Goal: Information Seeking & Learning: Learn about a topic

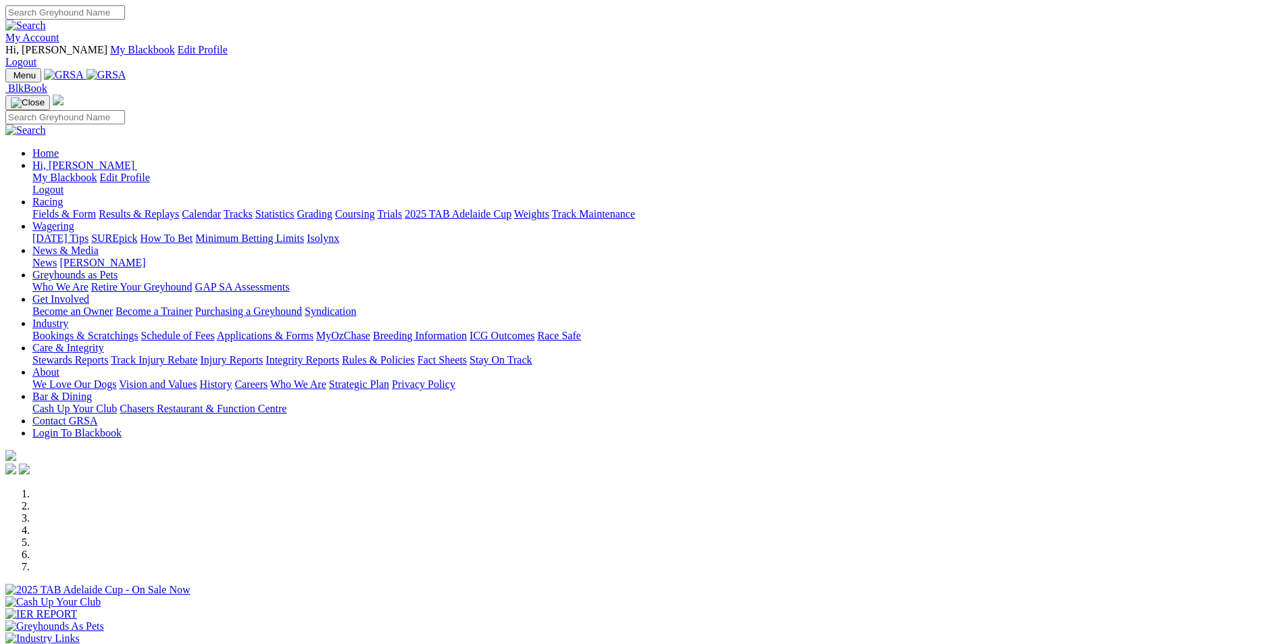
scroll to position [473, 0]
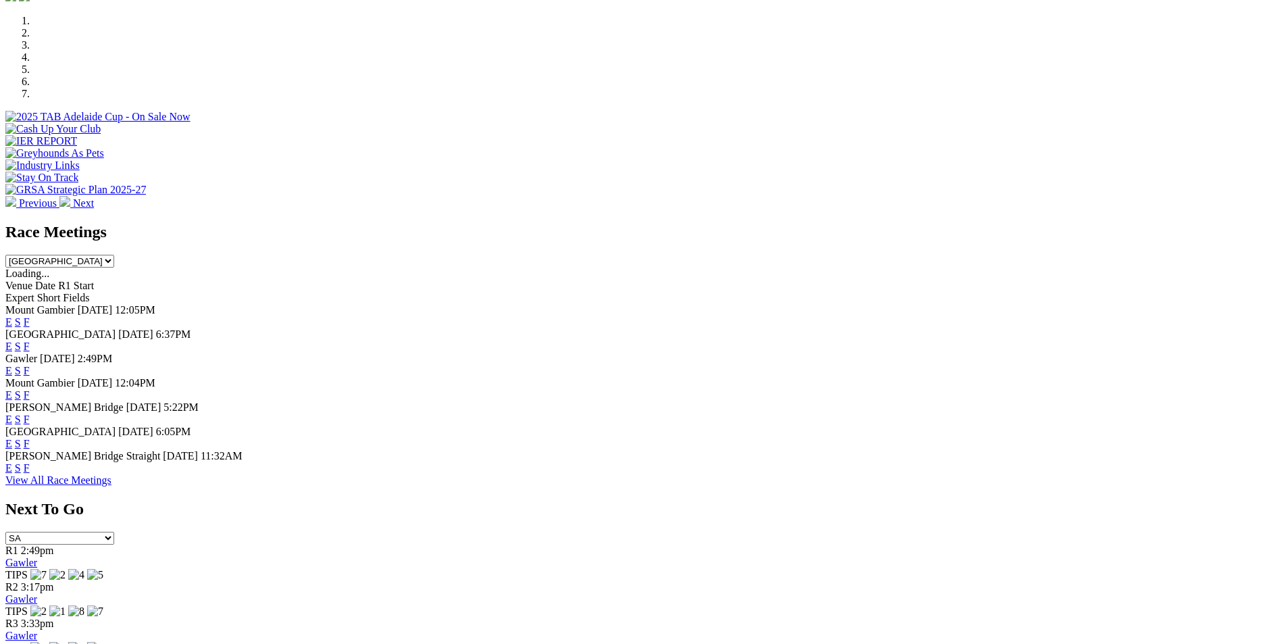
click at [30, 414] on link "F" at bounding box center [27, 419] width 6 height 11
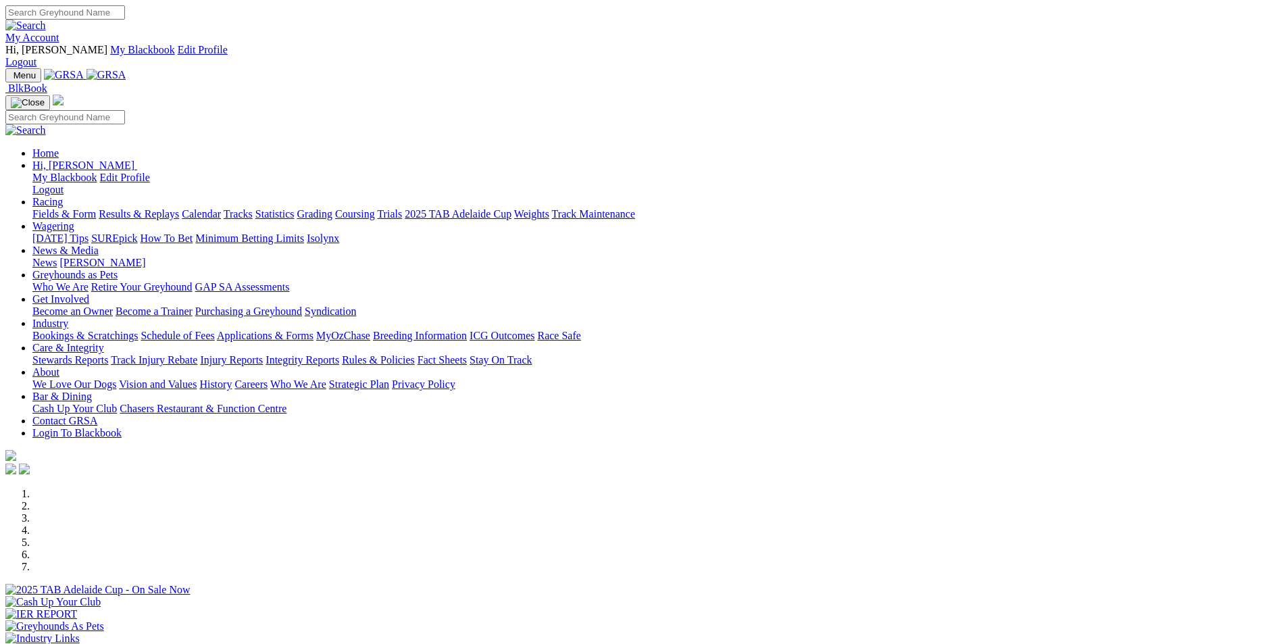
scroll to position [473, 0]
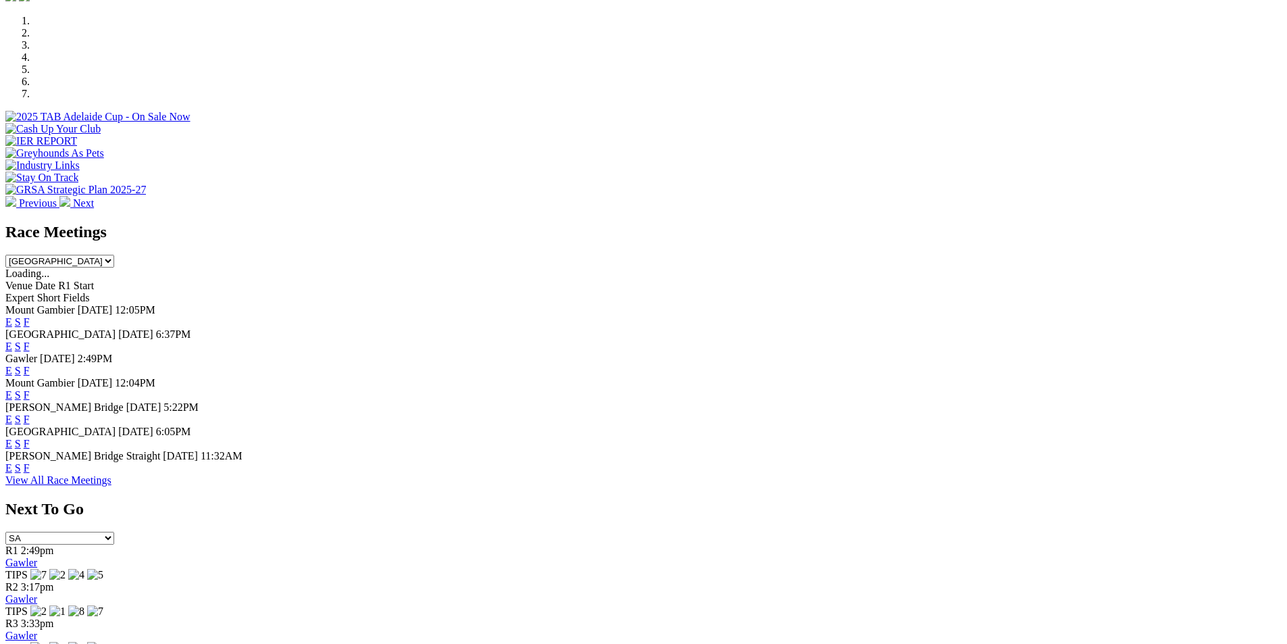
click at [30, 365] on link "F" at bounding box center [27, 370] width 6 height 11
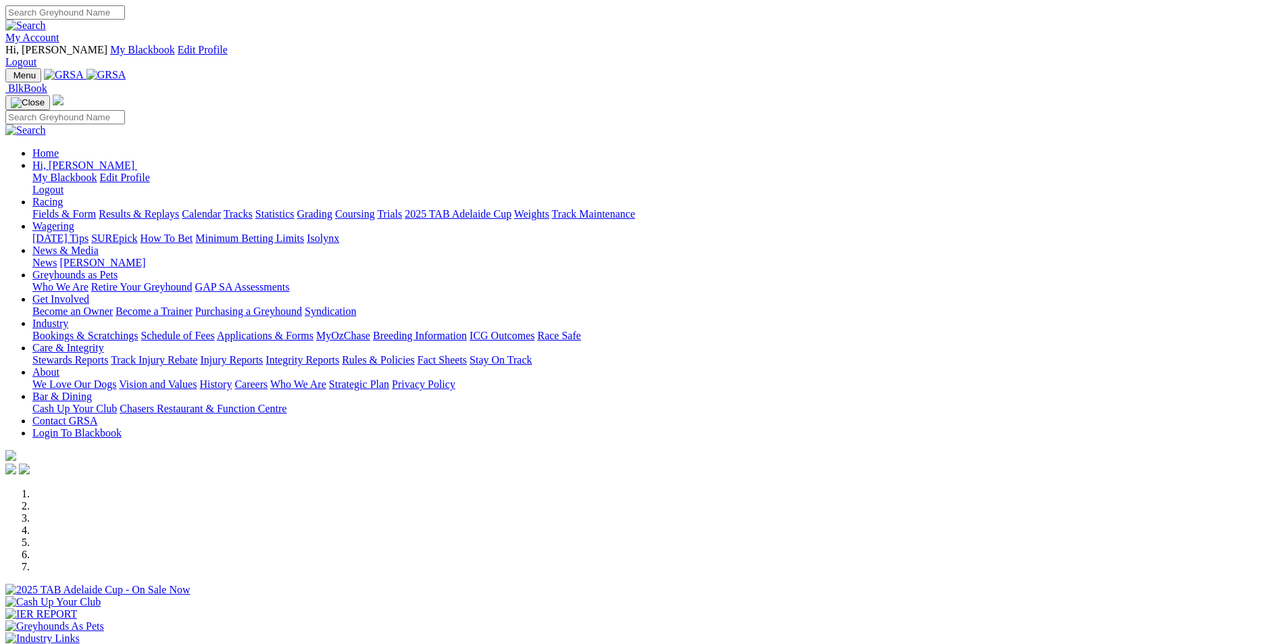
scroll to position [473, 0]
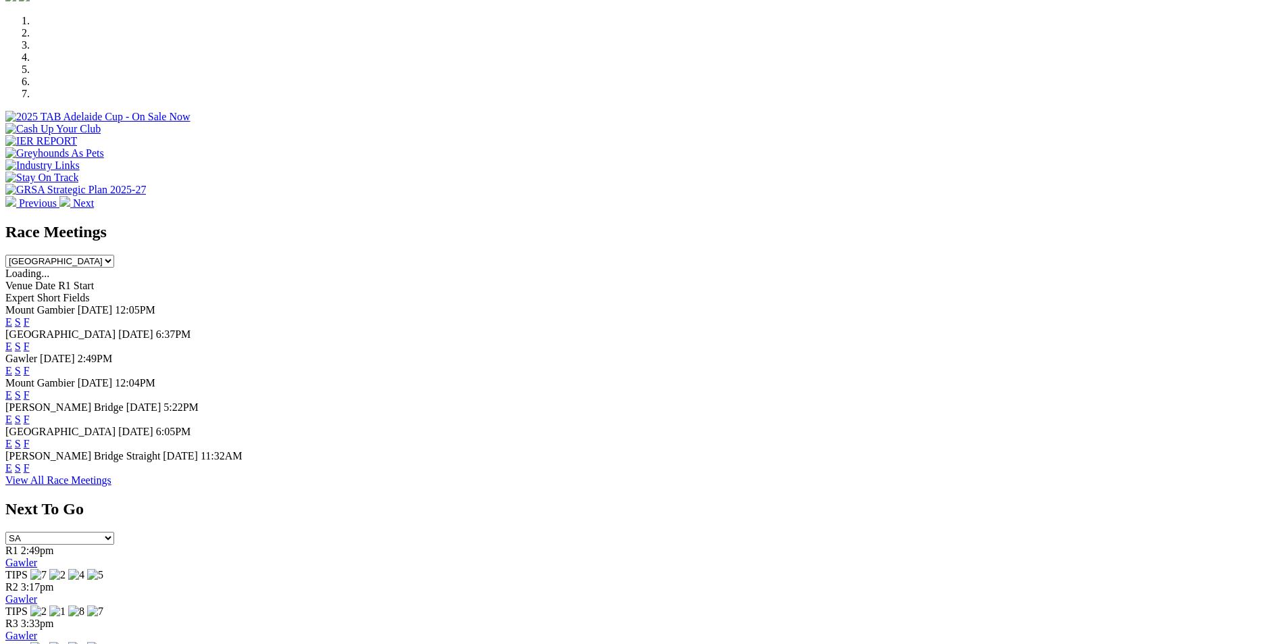
click at [30, 414] on link "F" at bounding box center [27, 419] width 6 height 11
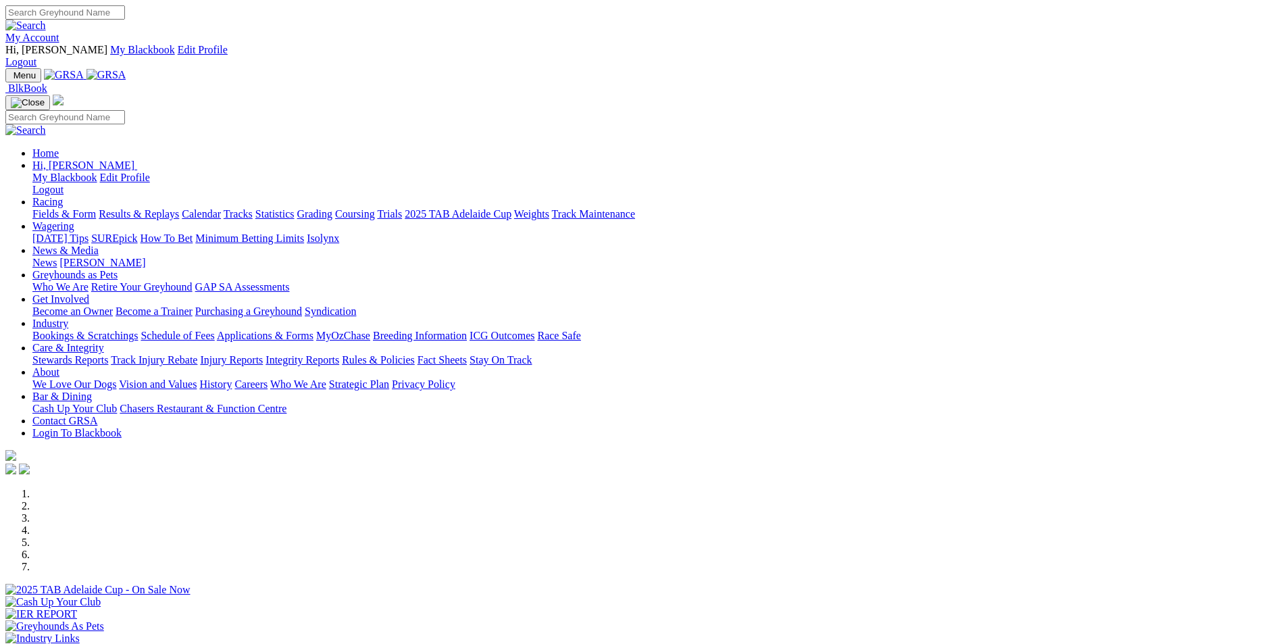
scroll to position [473, 0]
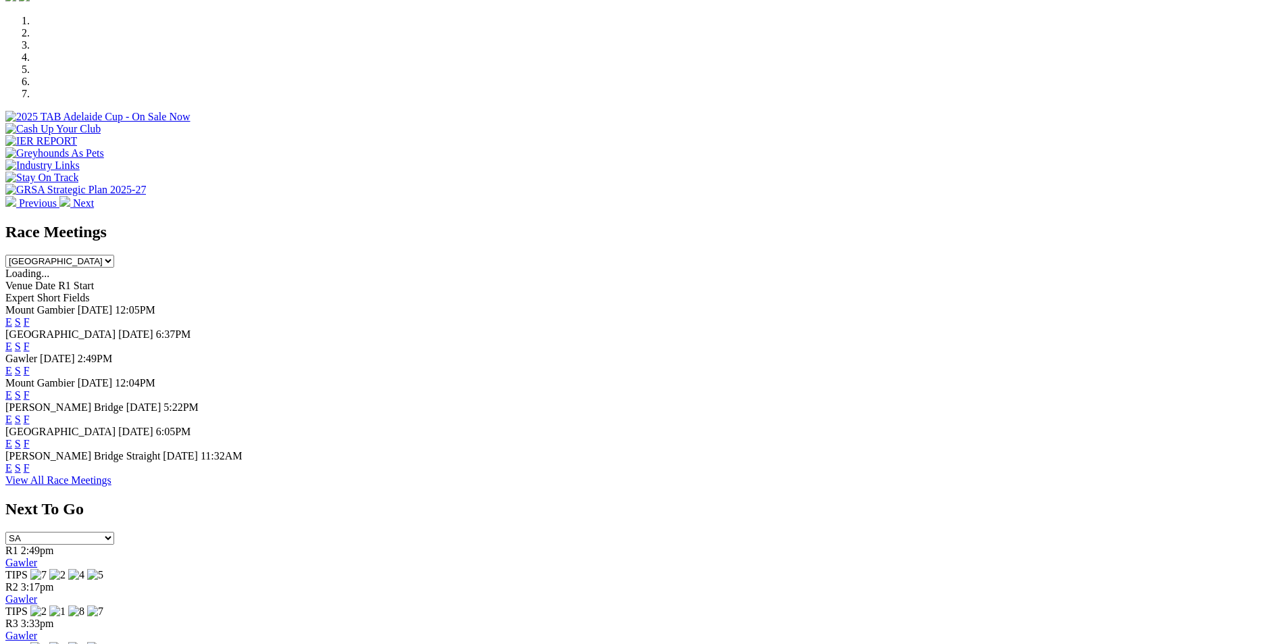
click at [30, 462] on link "F" at bounding box center [27, 467] width 6 height 11
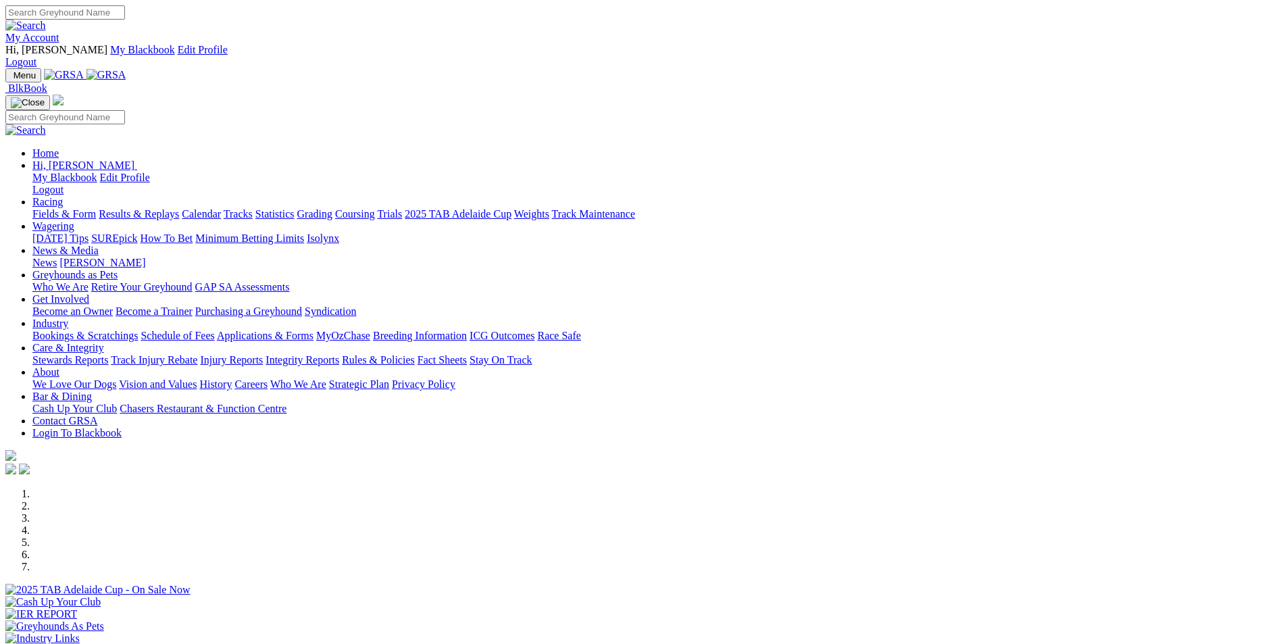
scroll to position [473, 0]
